Goal: Task Accomplishment & Management: Manage account settings

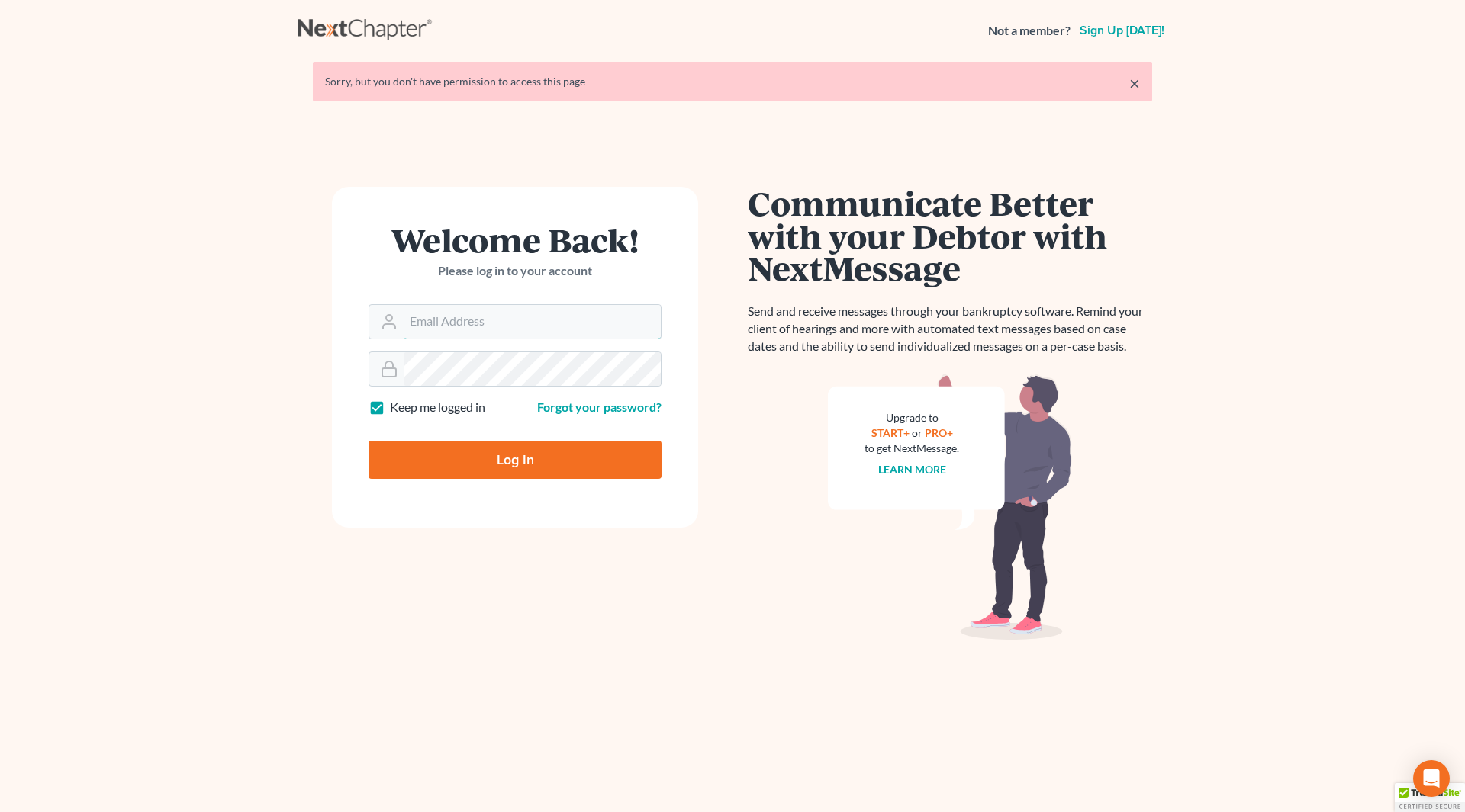
type input "[PERSON_NAME][EMAIL_ADDRESS][DOMAIN_NAME]"
click at [496, 456] on input "Log In" at bounding box center [514, 460] width 293 height 38
type input "Thinking..."
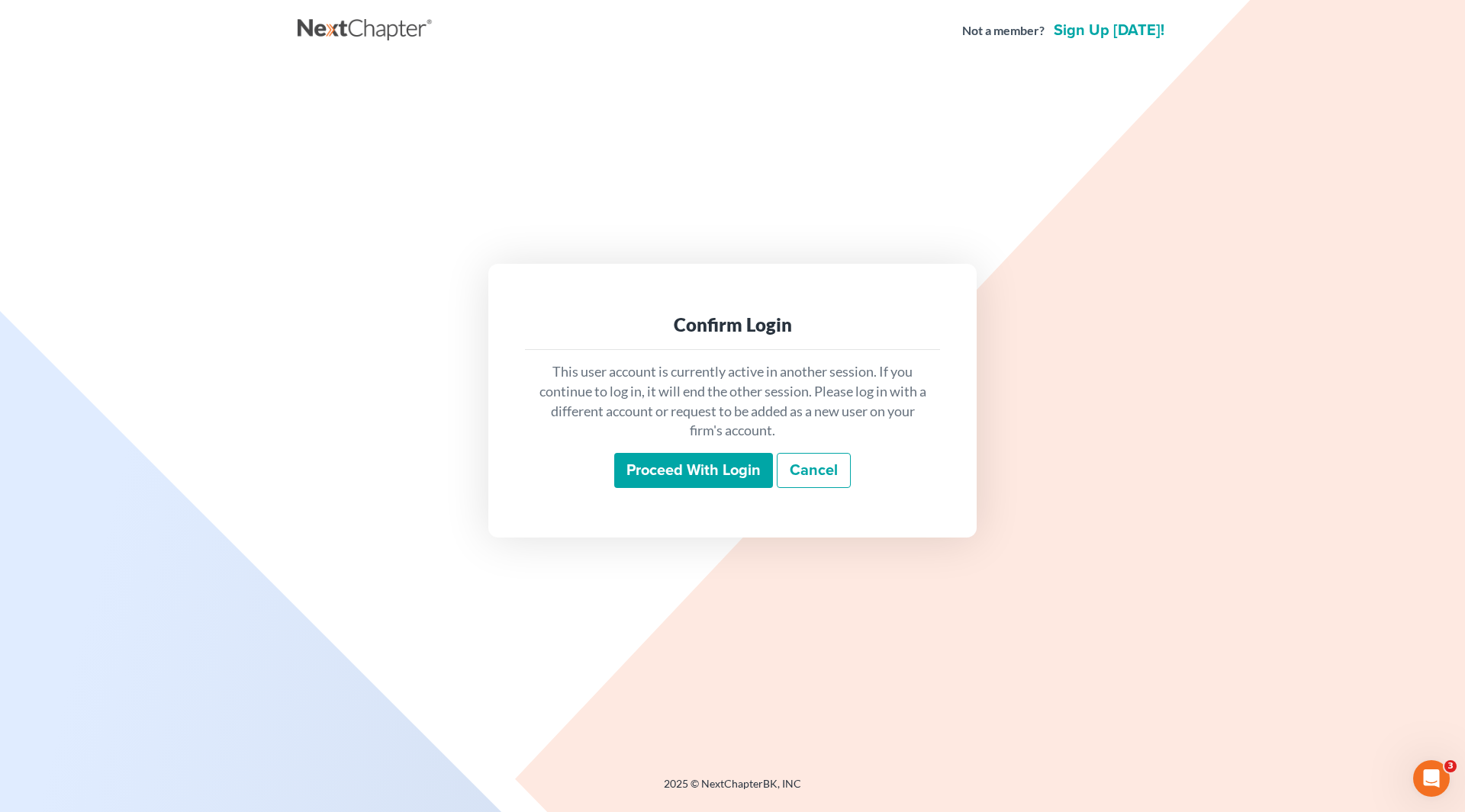
click at [802, 459] on link "Cancel" at bounding box center [813, 470] width 74 height 36
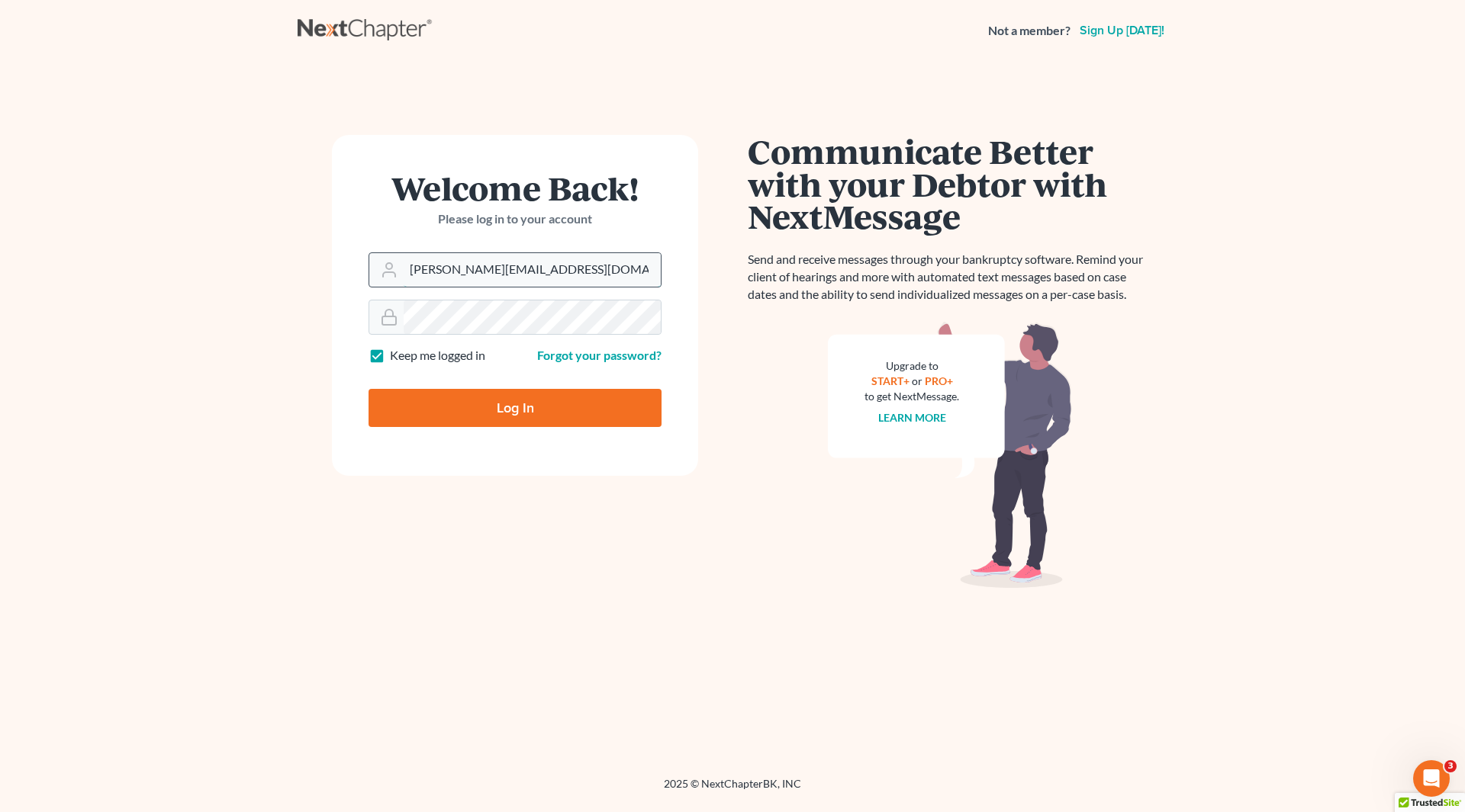
click at [519, 267] on input "[PERSON_NAME][EMAIL_ADDRESS][DOMAIN_NAME]" at bounding box center [532, 269] width 257 height 34
type input "[EMAIL_ADDRESS][DOMAIN_NAME]"
click at [484, 400] on input "Log In" at bounding box center [514, 408] width 293 height 38
type input "Thinking..."
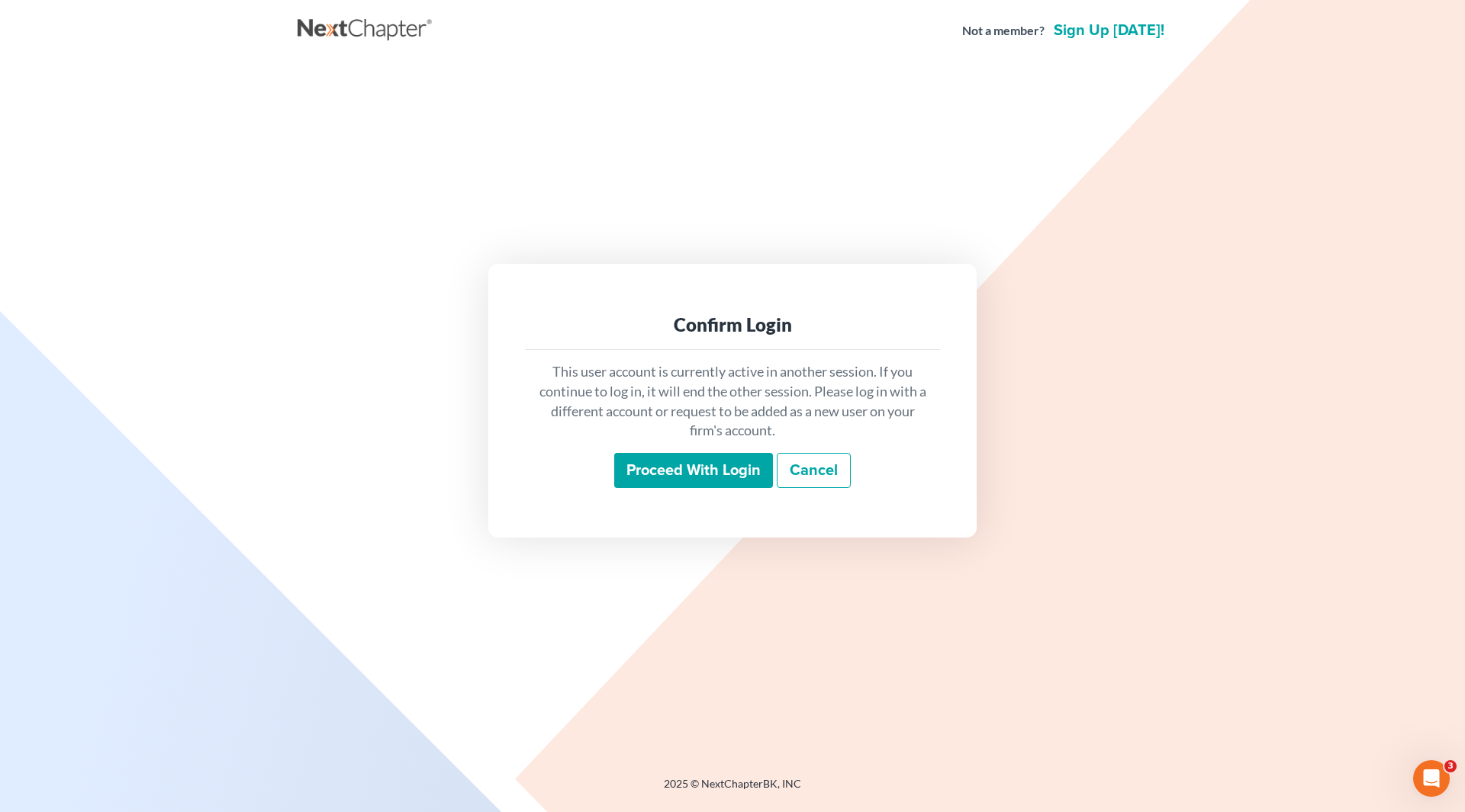
click at [699, 468] on input "Proceed with login" at bounding box center [693, 470] width 159 height 36
